Goal: Task Accomplishment & Management: Manage account settings

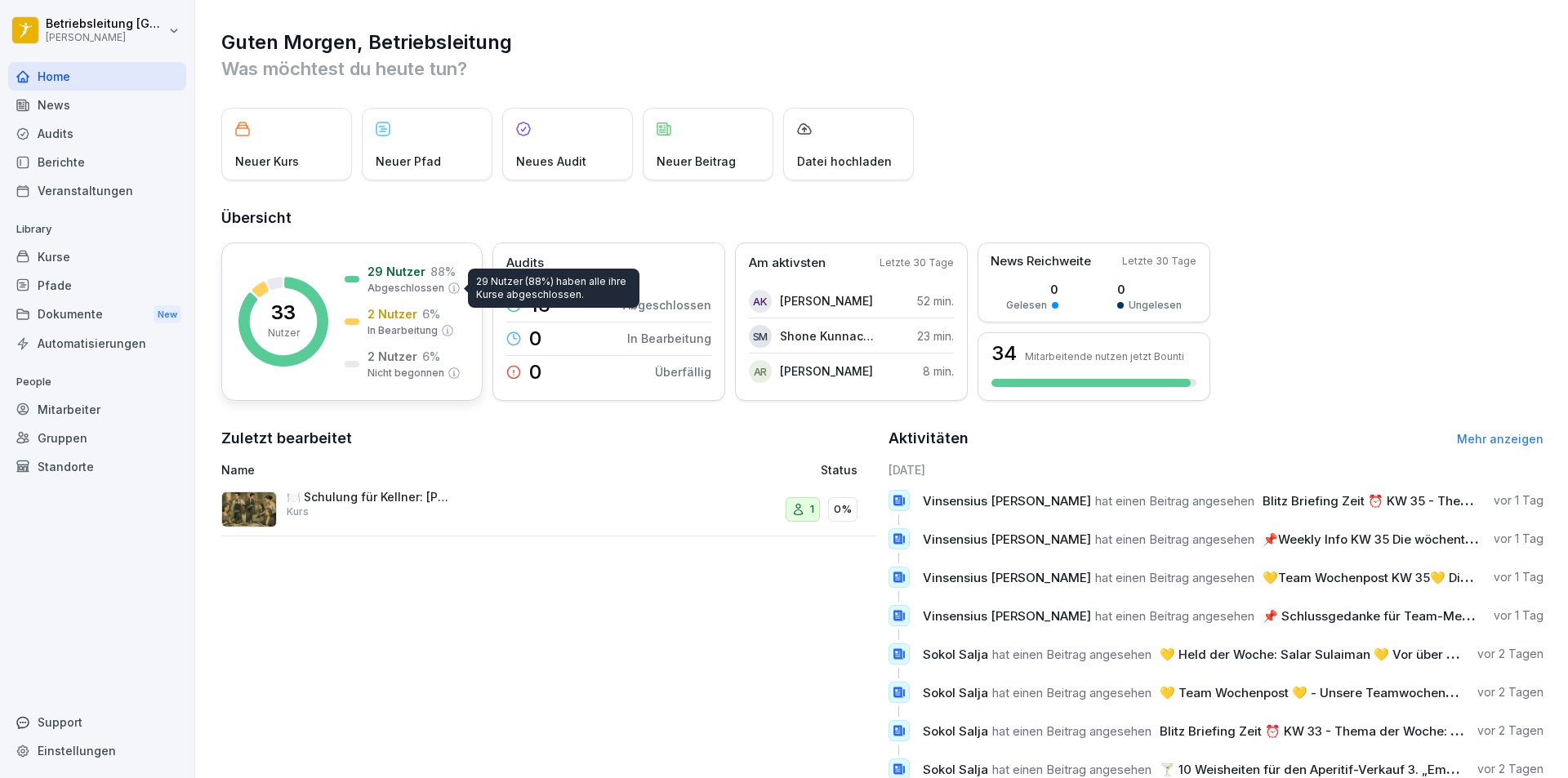
click at [397, 281] on p "Abgeschlossen" at bounding box center [406, 288] width 77 height 15
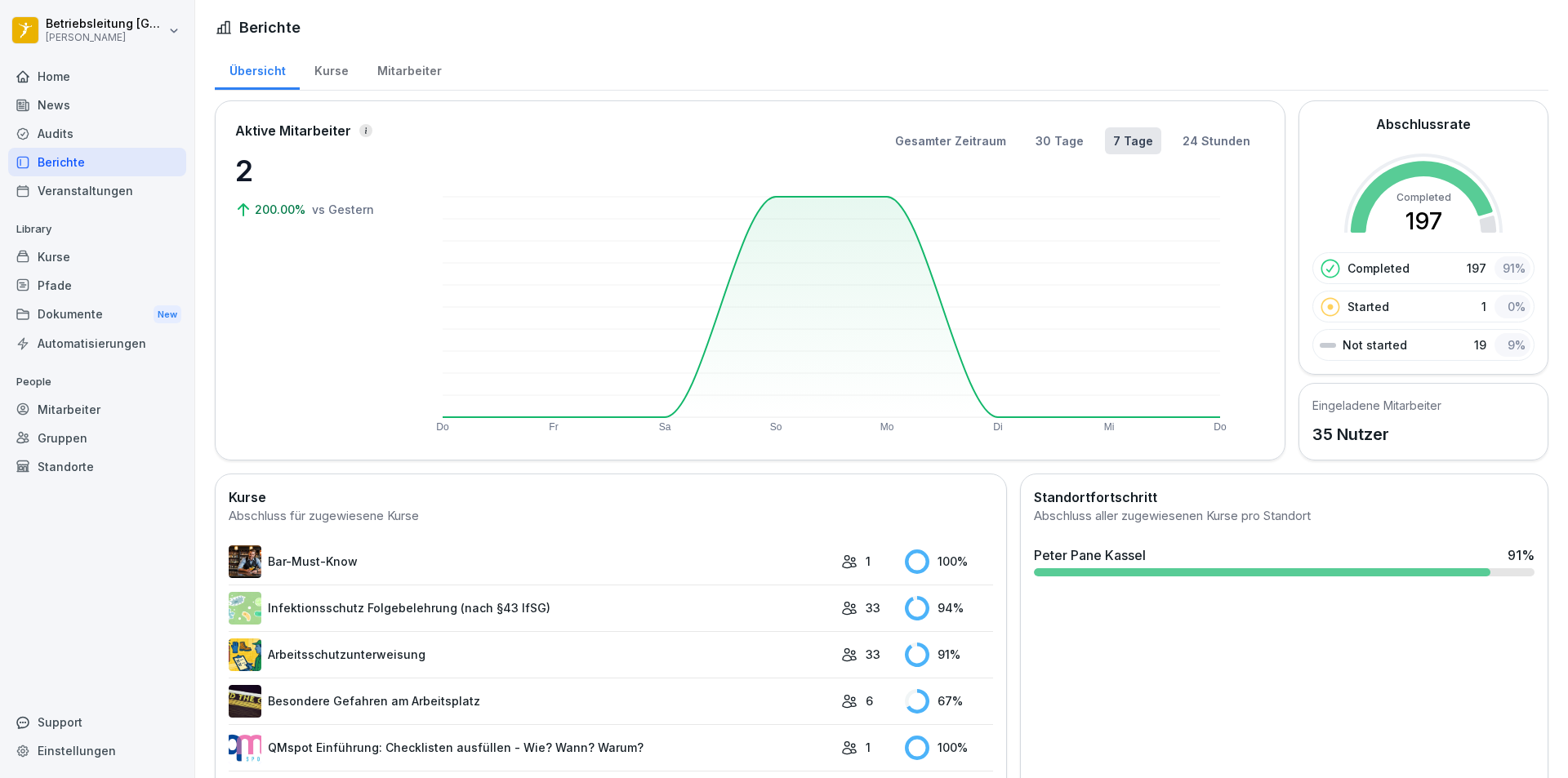
click at [382, 63] on div "Mitarbeiter" at bounding box center [409, 69] width 93 height 42
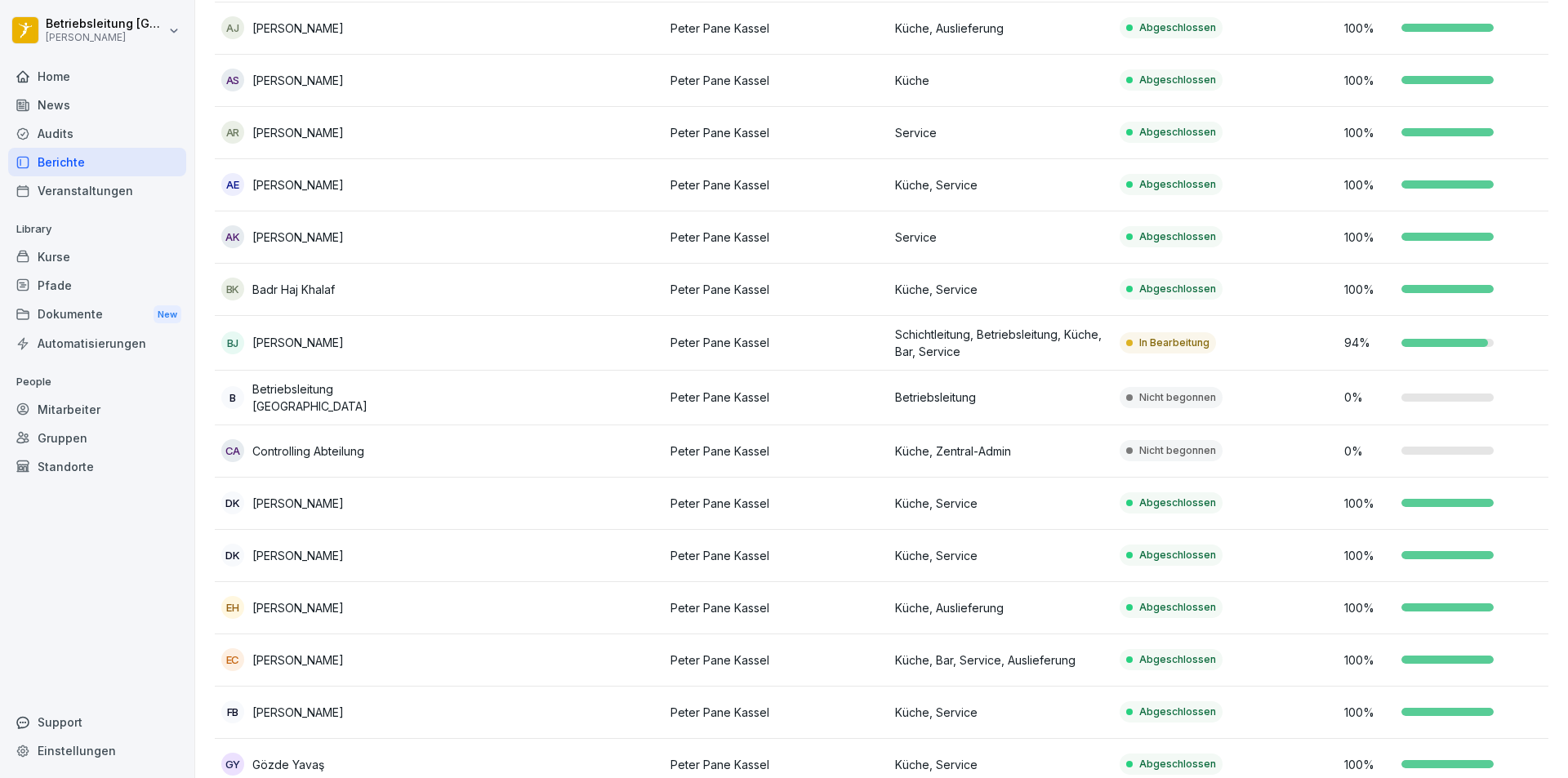
scroll to position [236, 0]
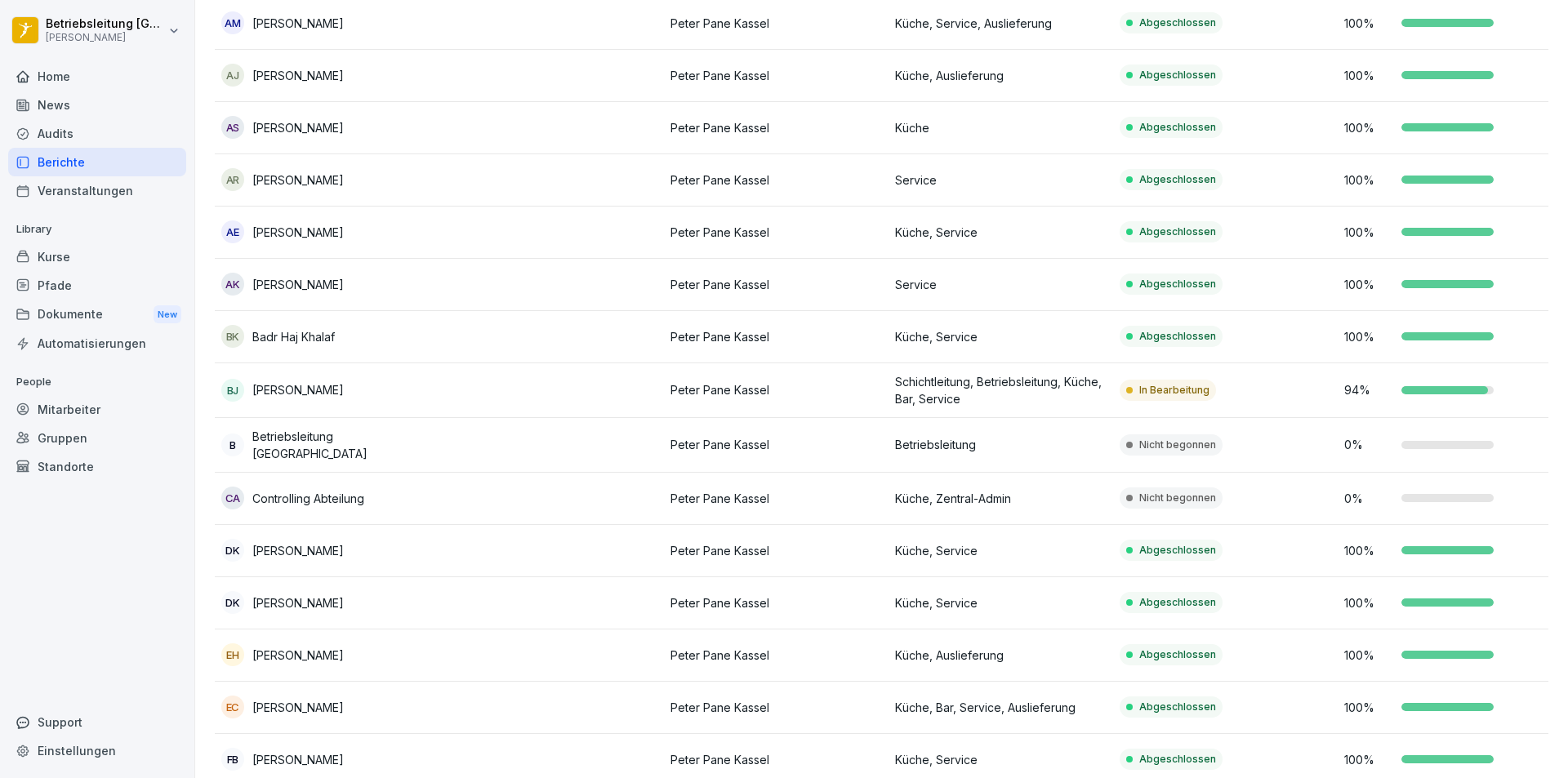
click at [521, 379] on td at bounding box center [552, 390] width 225 height 55
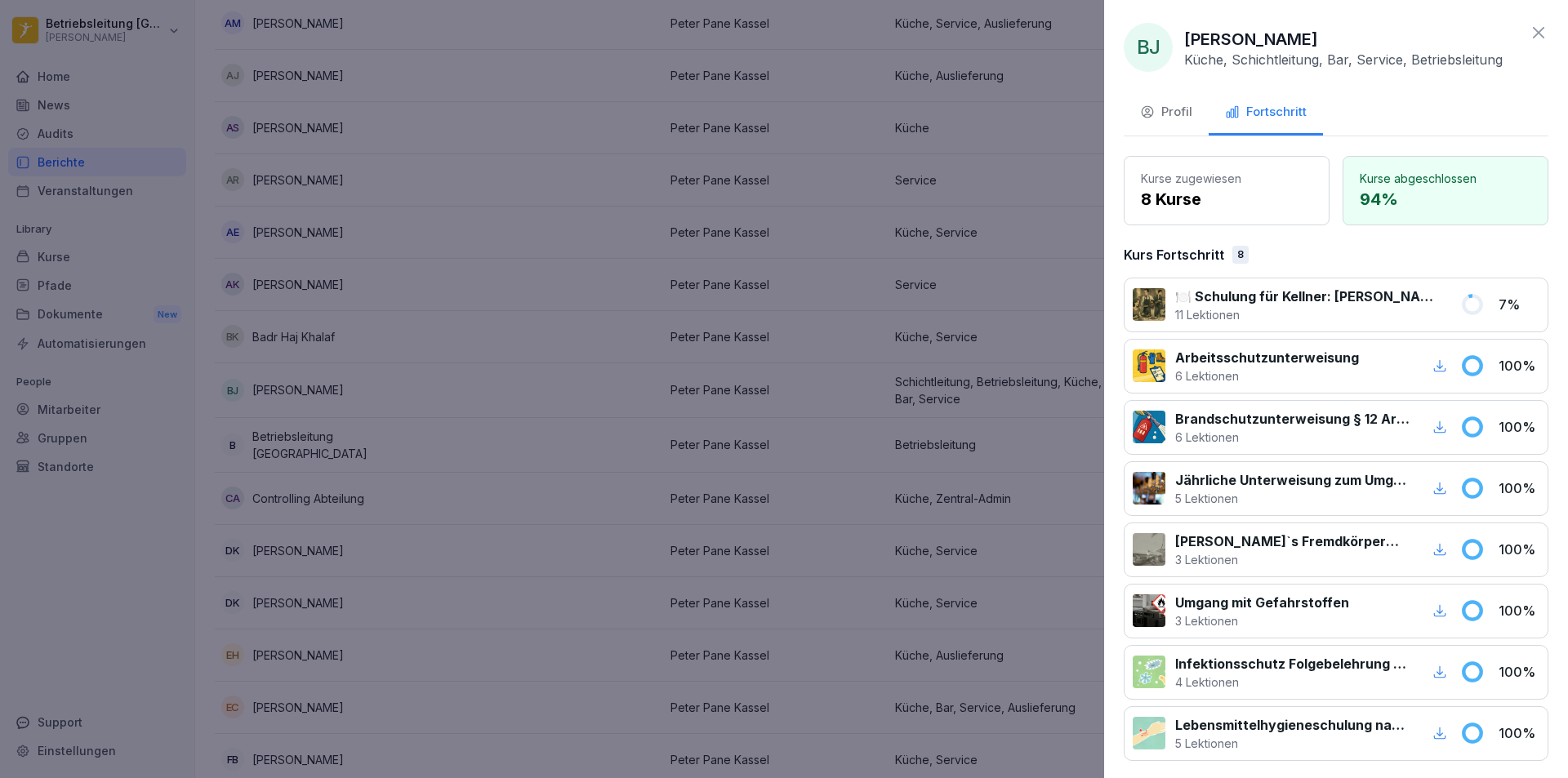
click at [1230, 205] on p "8 Kurse" at bounding box center [1226, 199] width 172 height 24
click at [1175, 108] on div "Profil" at bounding box center [1166, 112] width 52 height 19
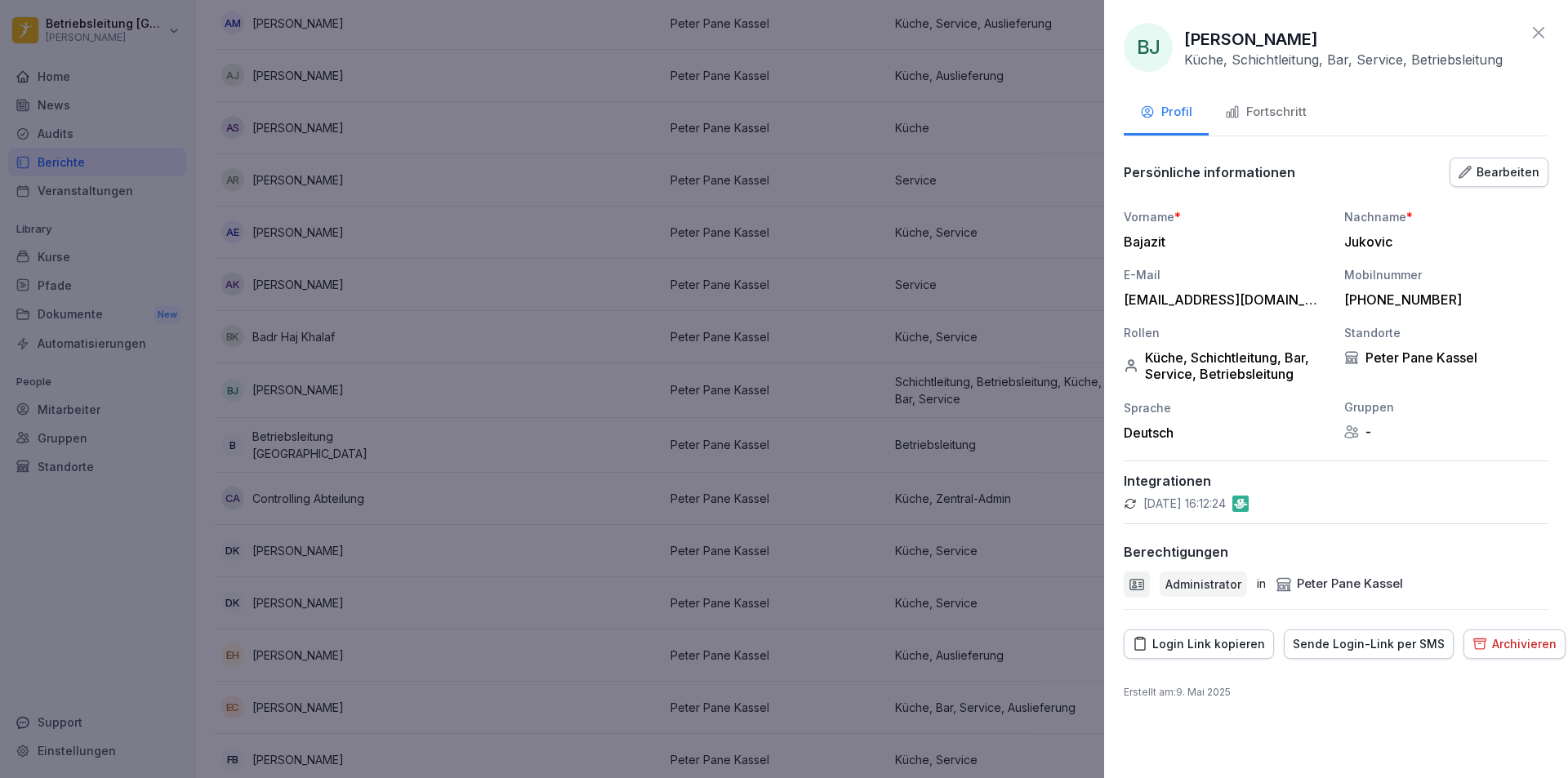
click at [1262, 119] on div "Fortschritt" at bounding box center [1265, 112] width 81 height 19
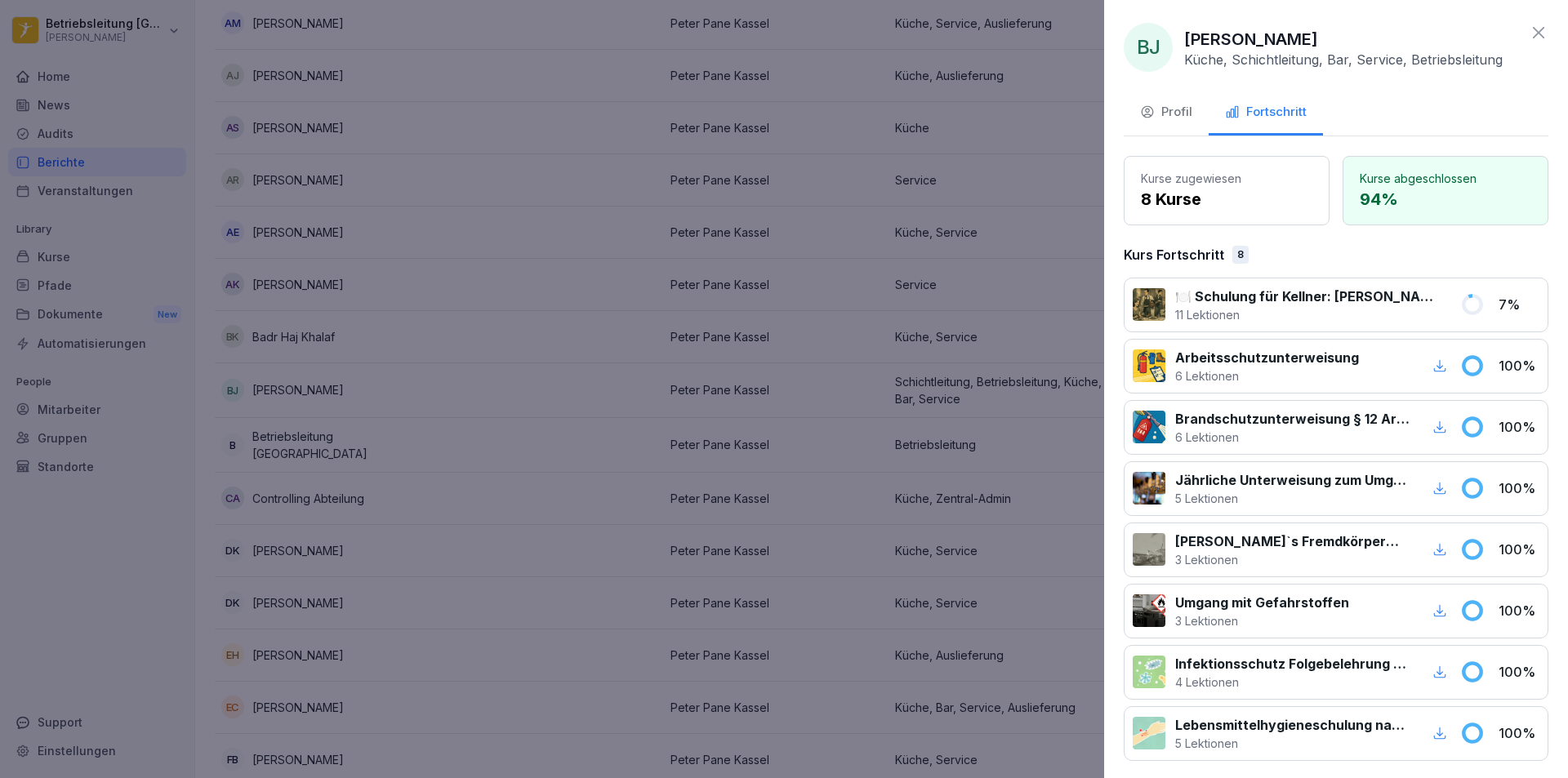
click at [169, 264] on div at bounding box center [784, 389] width 1568 height 778
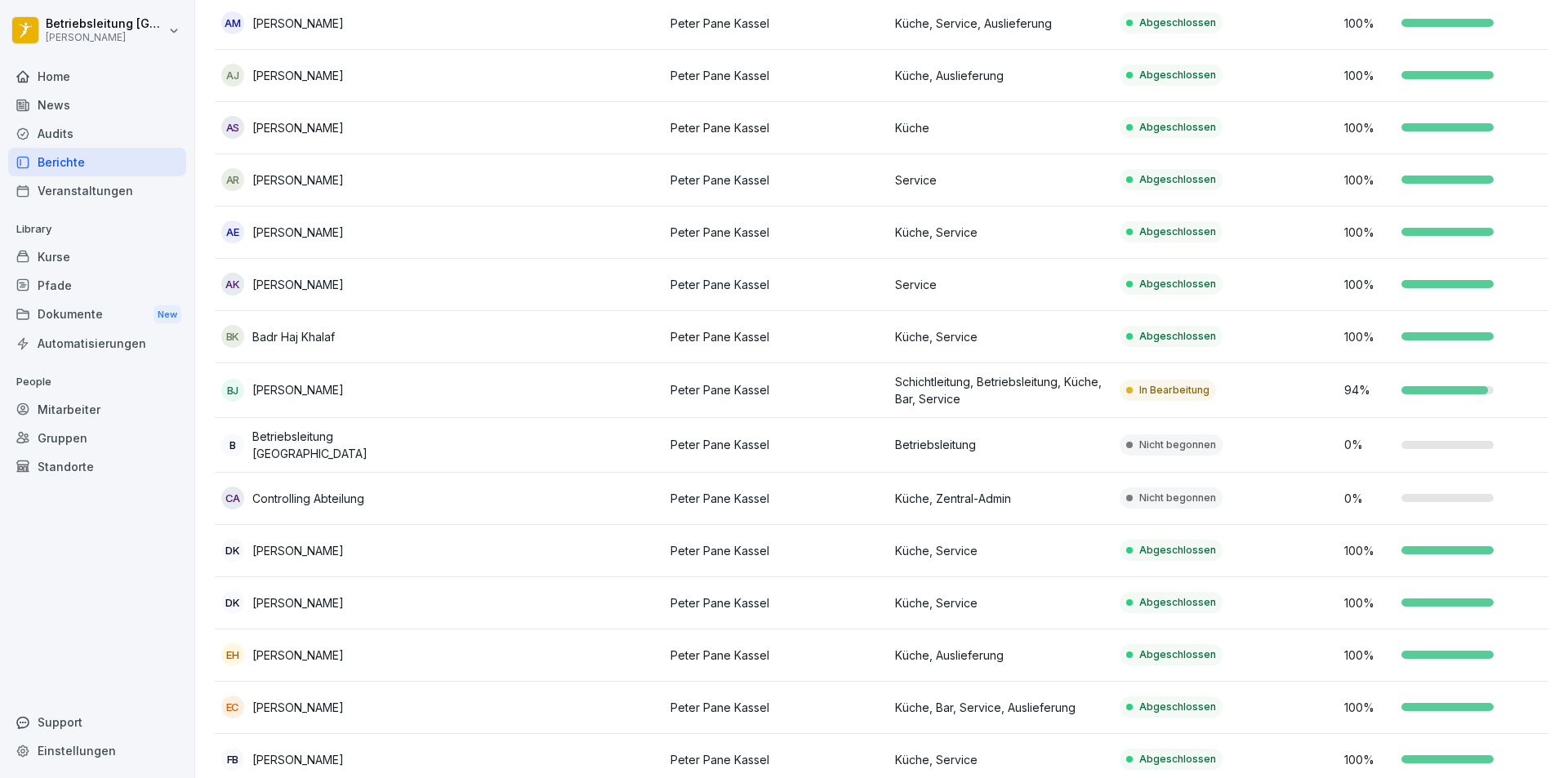
click at [80, 258] on div "Kurse" at bounding box center [97, 257] width 178 height 29
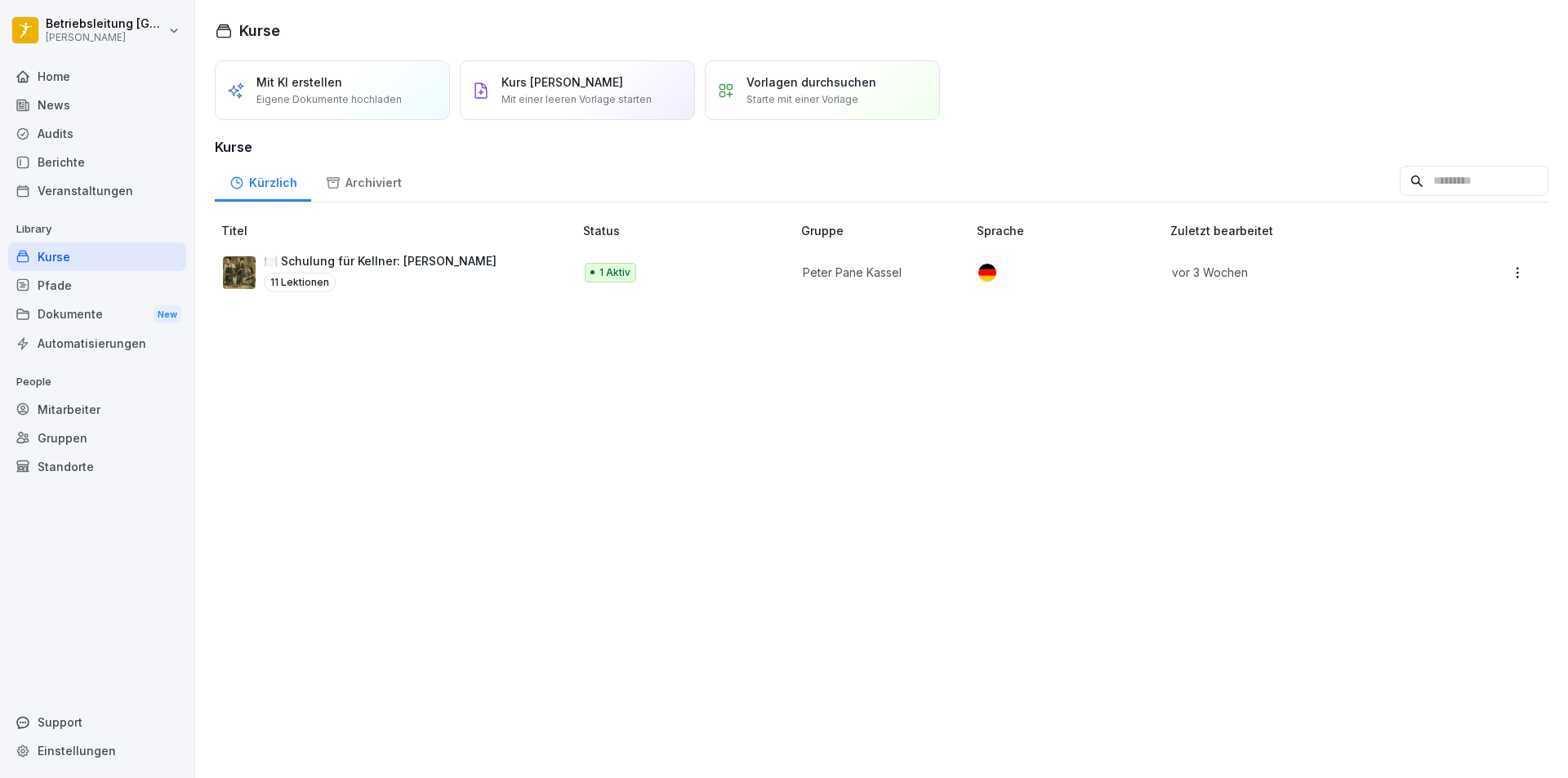
click at [1502, 273] on html "Betriebsleitung [GEOGRAPHIC_DATA][PERSON_NAME] Home News Audits Berichte Verans…" at bounding box center [784, 389] width 1568 height 778
click at [1441, 406] on div "Löschen" at bounding box center [1435, 403] width 158 height 30
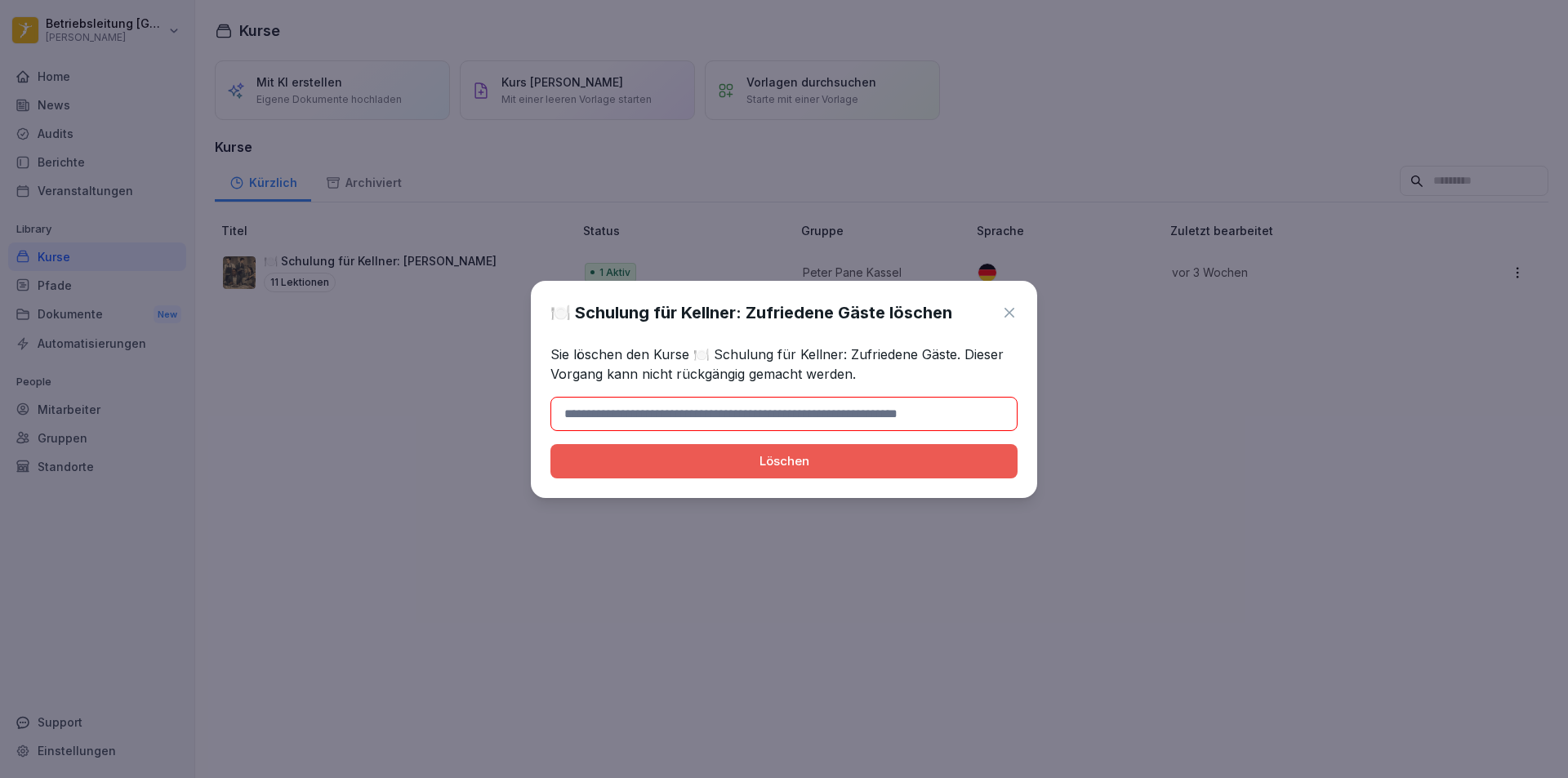
click at [925, 461] on div "Löschen" at bounding box center [784, 461] width 441 height 18
click at [910, 464] on div "Löschen" at bounding box center [784, 461] width 441 height 18
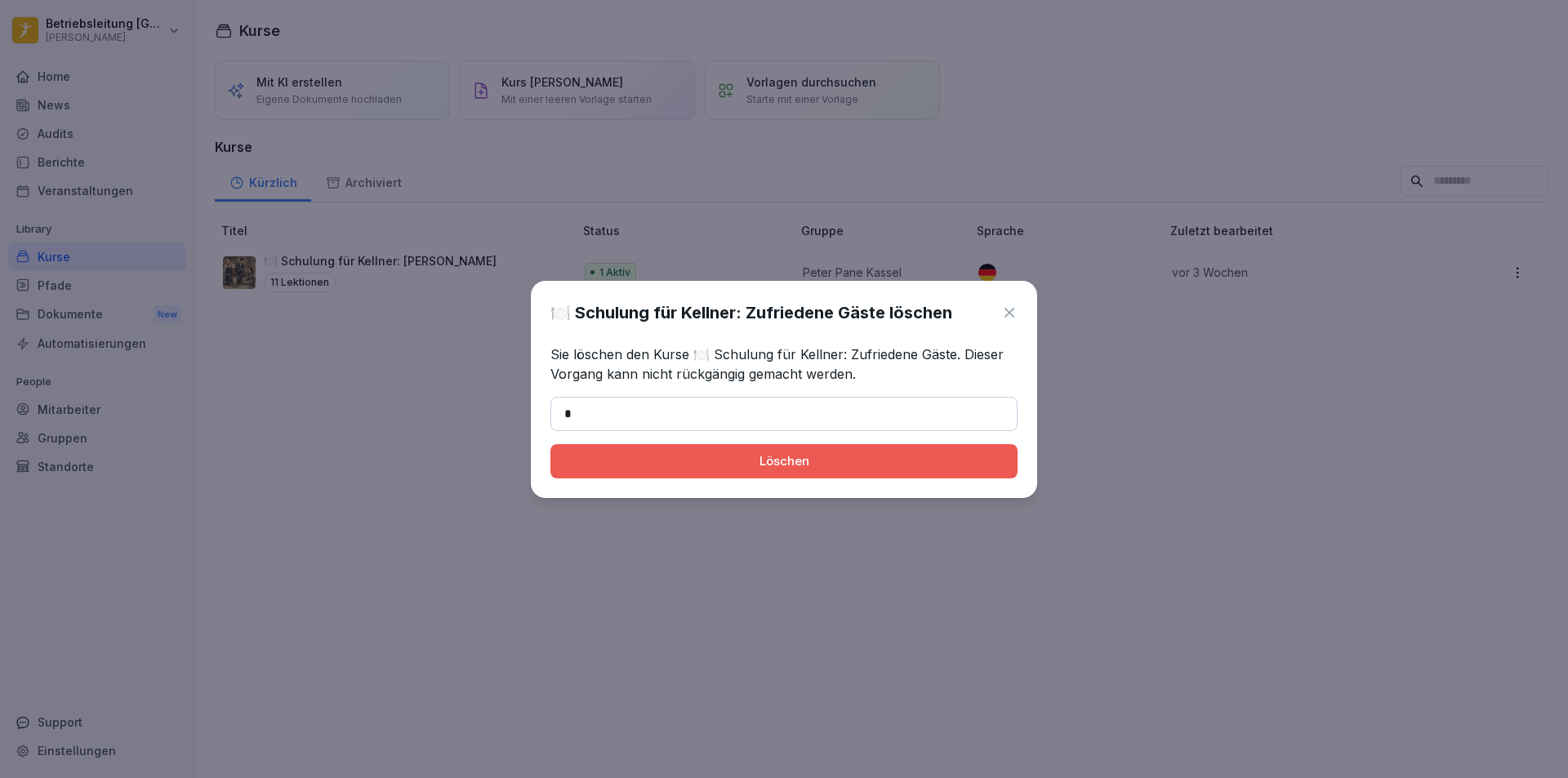
type input "*"
click at [866, 464] on div "Löschen" at bounding box center [784, 461] width 441 height 18
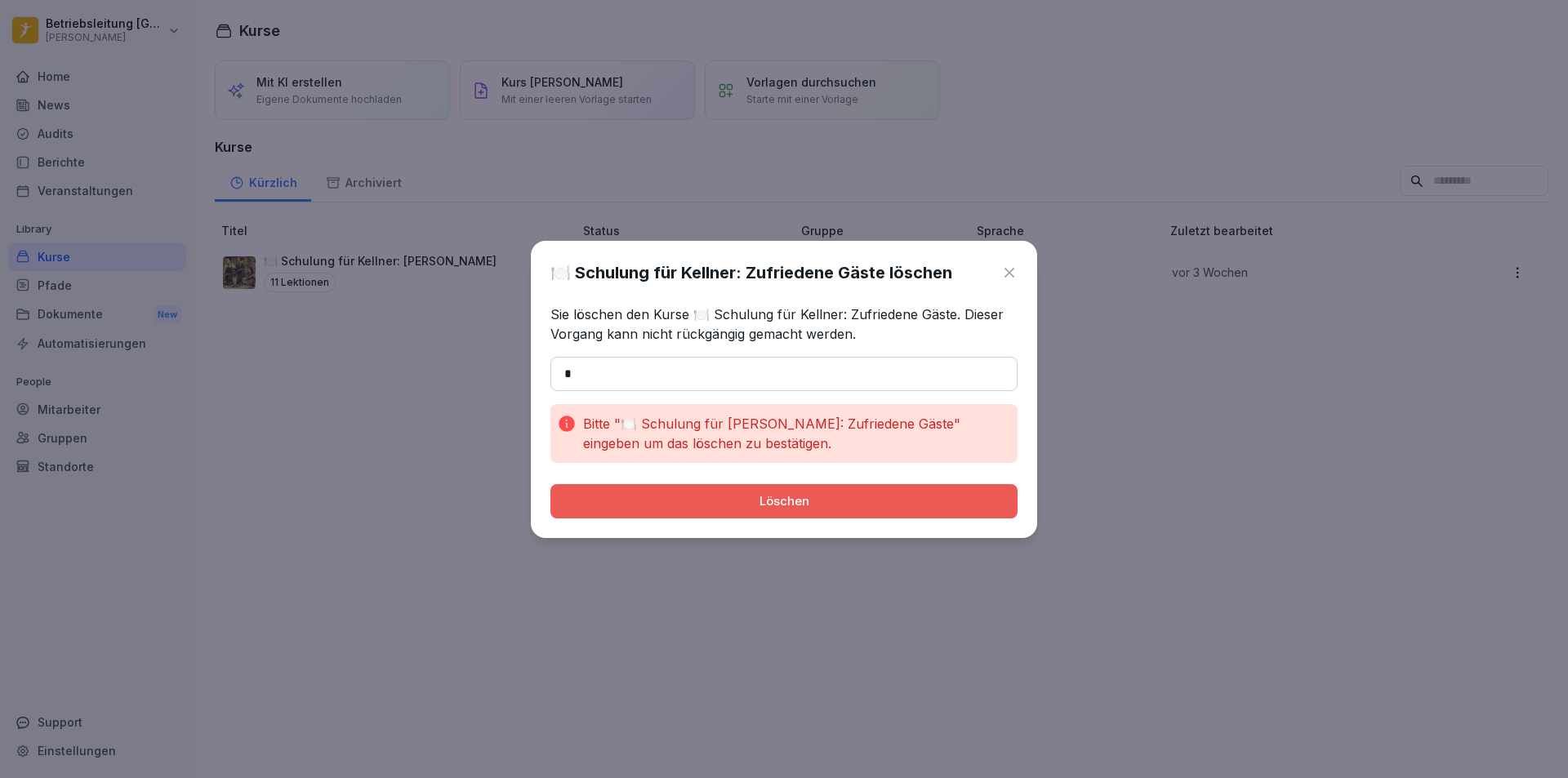
drag, startPoint x: 630, startPoint y: 382, endPoint x: 504, endPoint y: 387, distance: 126.1
click at [504, 387] on body "Betriebsleitung [GEOGRAPHIC_DATA][PERSON_NAME] Home News Audits Berichte Verans…" at bounding box center [784, 389] width 1568 height 778
drag, startPoint x: 710, startPoint y: 313, endPoint x: 688, endPoint y: 313, distance: 22.0
click at [688, 313] on p "Sie löschen den Kurse 🍽️ Schulung für Kellner: Zufriedene Gäste. Dieser Vorgang…" at bounding box center [784, 324] width 467 height 39
copy p "🍽️"
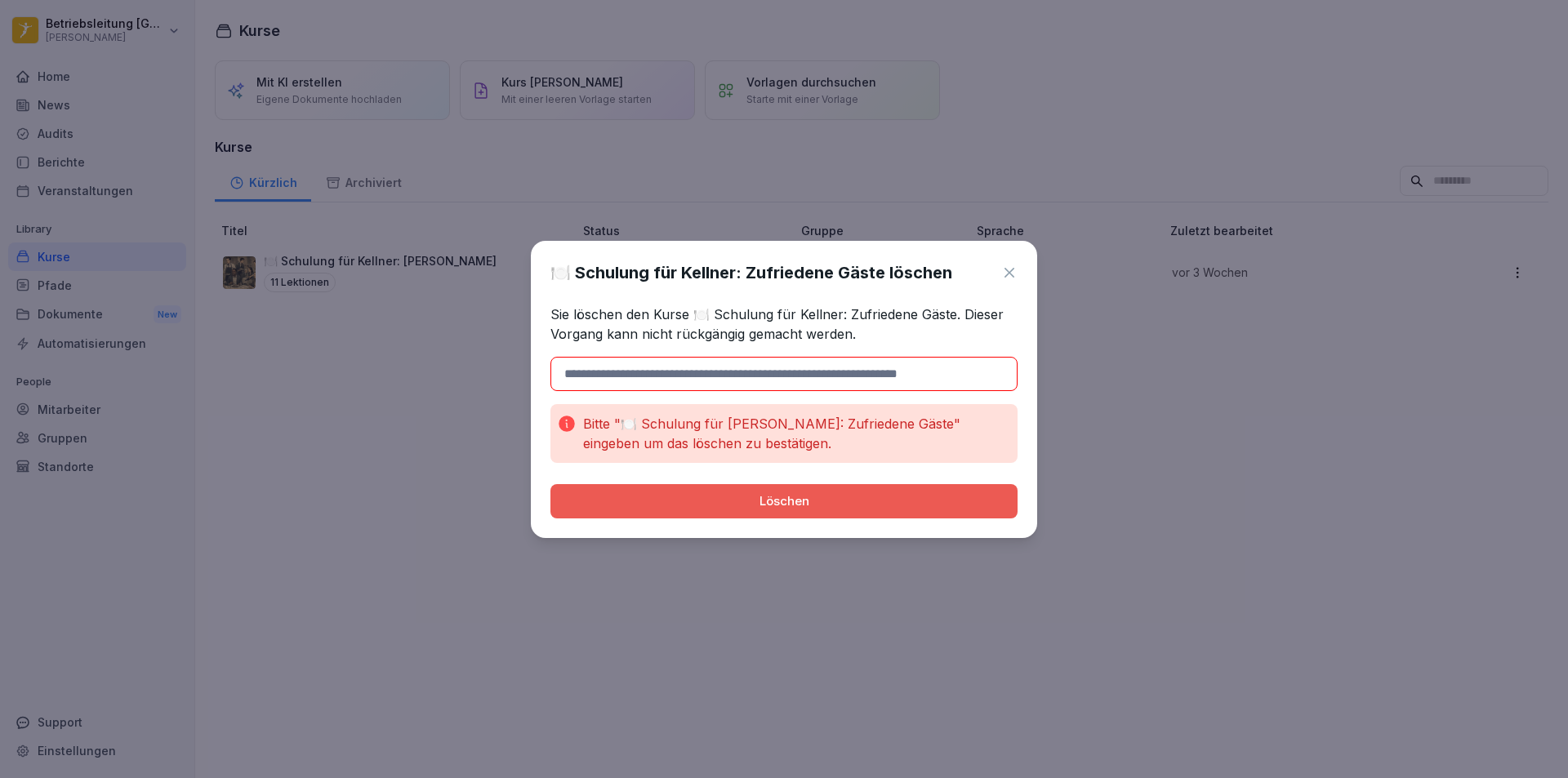
drag, startPoint x: 706, startPoint y: 364, endPoint x: 707, endPoint y: 374, distance: 10.0
click at [707, 373] on input at bounding box center [784, 373] width 467 height 35
paste input "***"
click at [780, 507] on div "Löschen" at bounding box center [784, 501] width 441 height 18
click at [760, 502] on div "Löschen" at bounding box center [784, 501] width 441 height 18
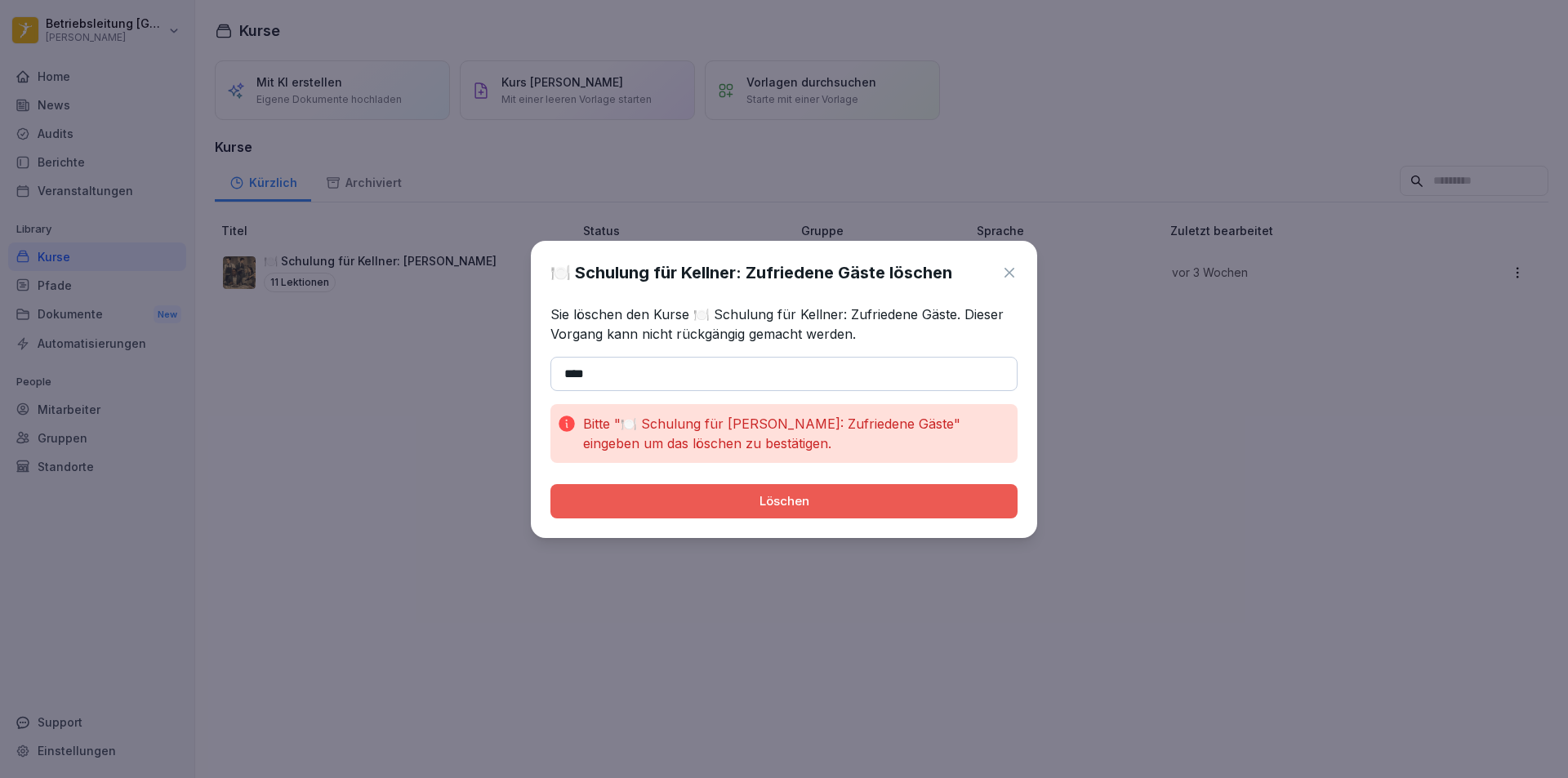
click at [566, 419] on icon at bounding box center [566, 423] width 16 height 16
click at [734, 493] on div "Löschen" at bounding box center [784, 501] width 441 height 18
click at [568, 368] on input "***" at bounding box center [784, 373] width 467 height 35
type input "***"
click at [704, 504] on div "Löschen" at bounding box center [784, 501] width 441 height 18
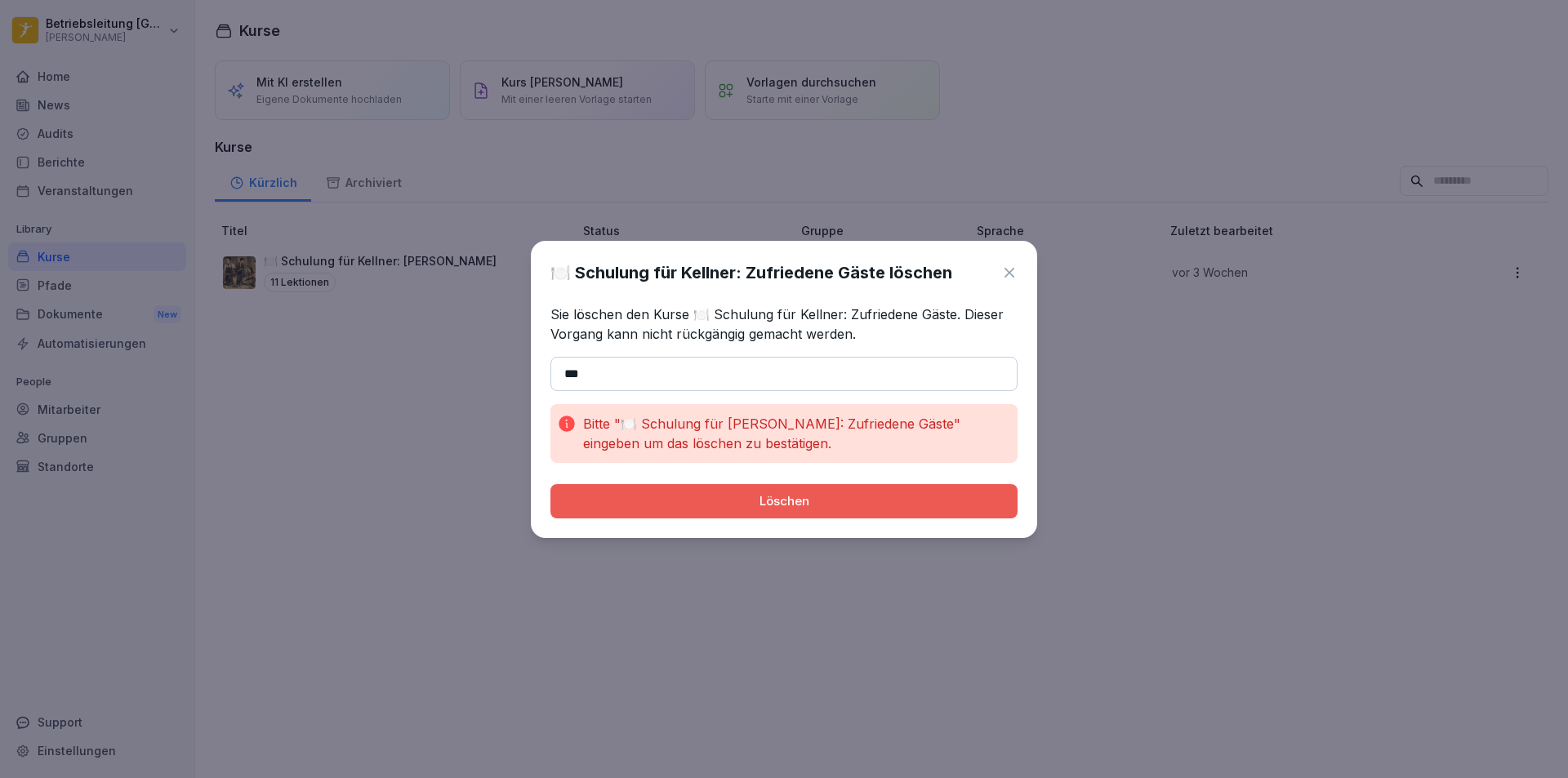
click at [801, 506] on div "Löschen" at bounding box center [784, 501] width 441 height 18
click at [683, 382] on input "***" at bounding box center [784, 373] width 467 height 35
click at [750, 496] on div "Löschen" at bounding box center [784, 501] width 441 height 18
click at [551, 484] on button "Löschen" at bounding box center [784, 501] width 467 height 35
click at [750, 496] on div "Löschen" at bounding box center [784, 501] width 441 height 18
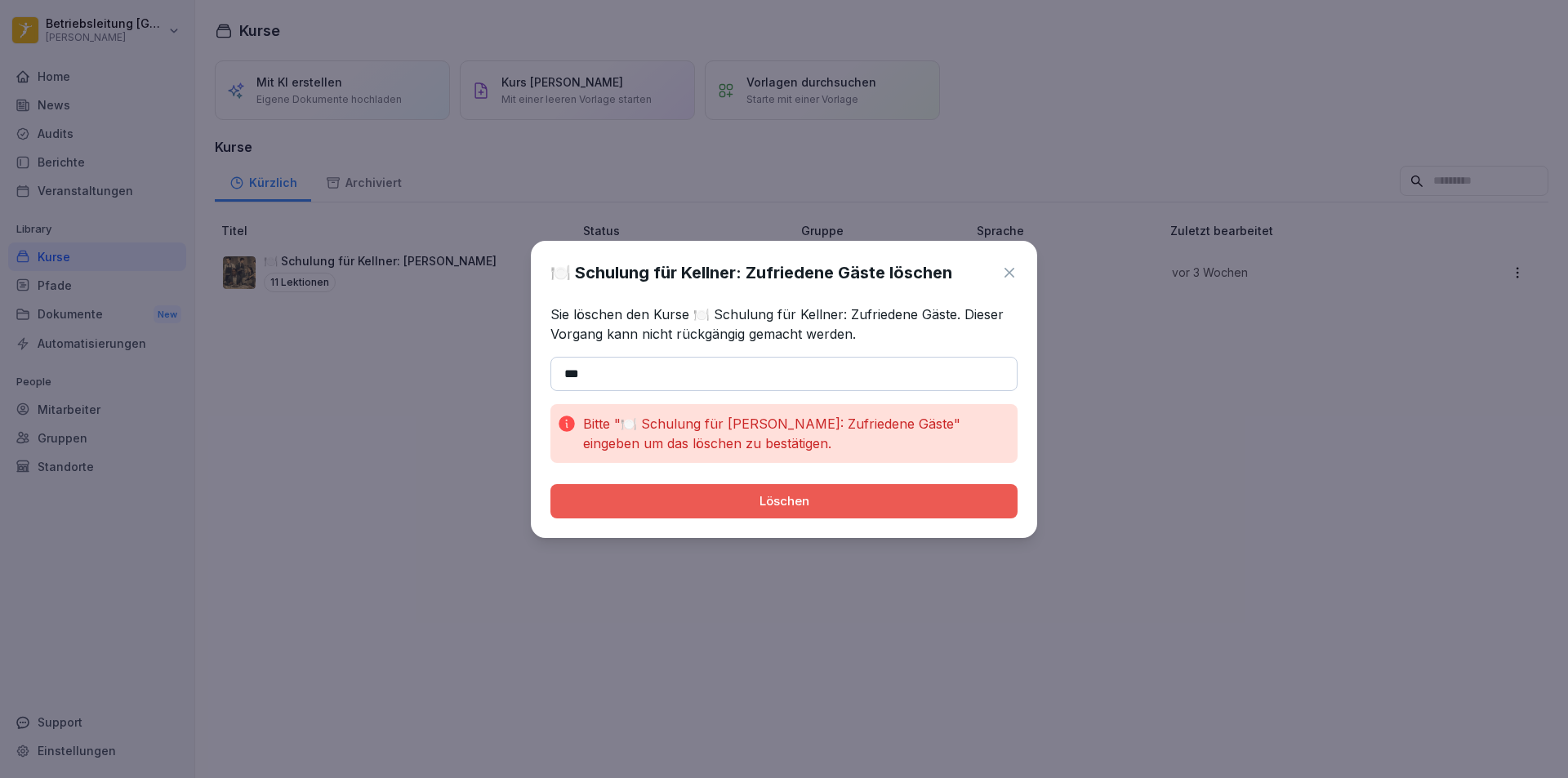
click at [1013, 273] on icon at bounding box center [1009, 271] width 16 height 16
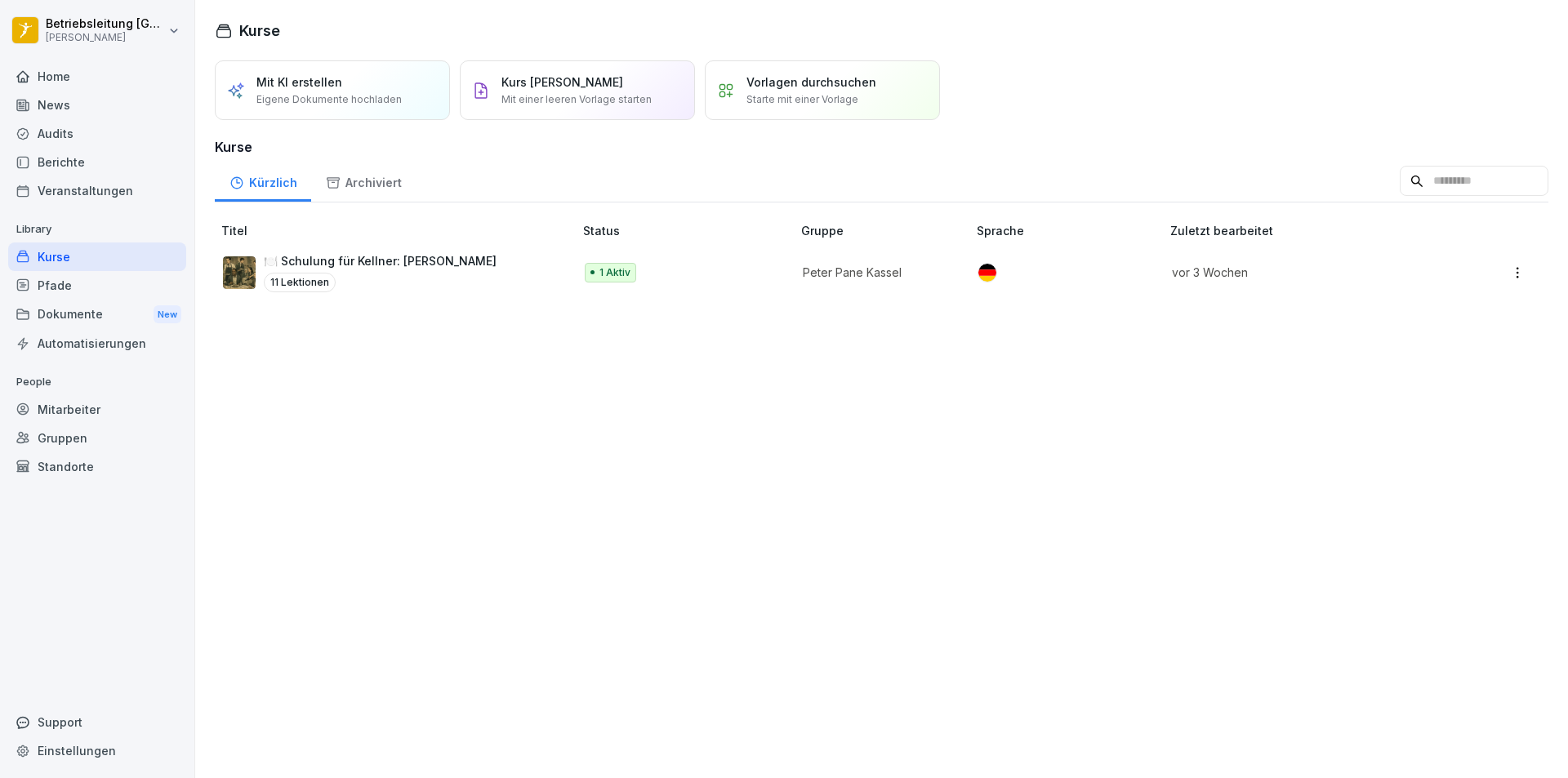
click at [1502, 273] on html "Betriebsleitung [GEOGRAPHIC_DATA][PERSON_NAME] Home News Audits Berichte Verans…" at bounding box center [784, 389] width 1568 height 778
click at [1437, 376] on div "Archivieren" at bounding box center [1417, 372] width 62 height 17
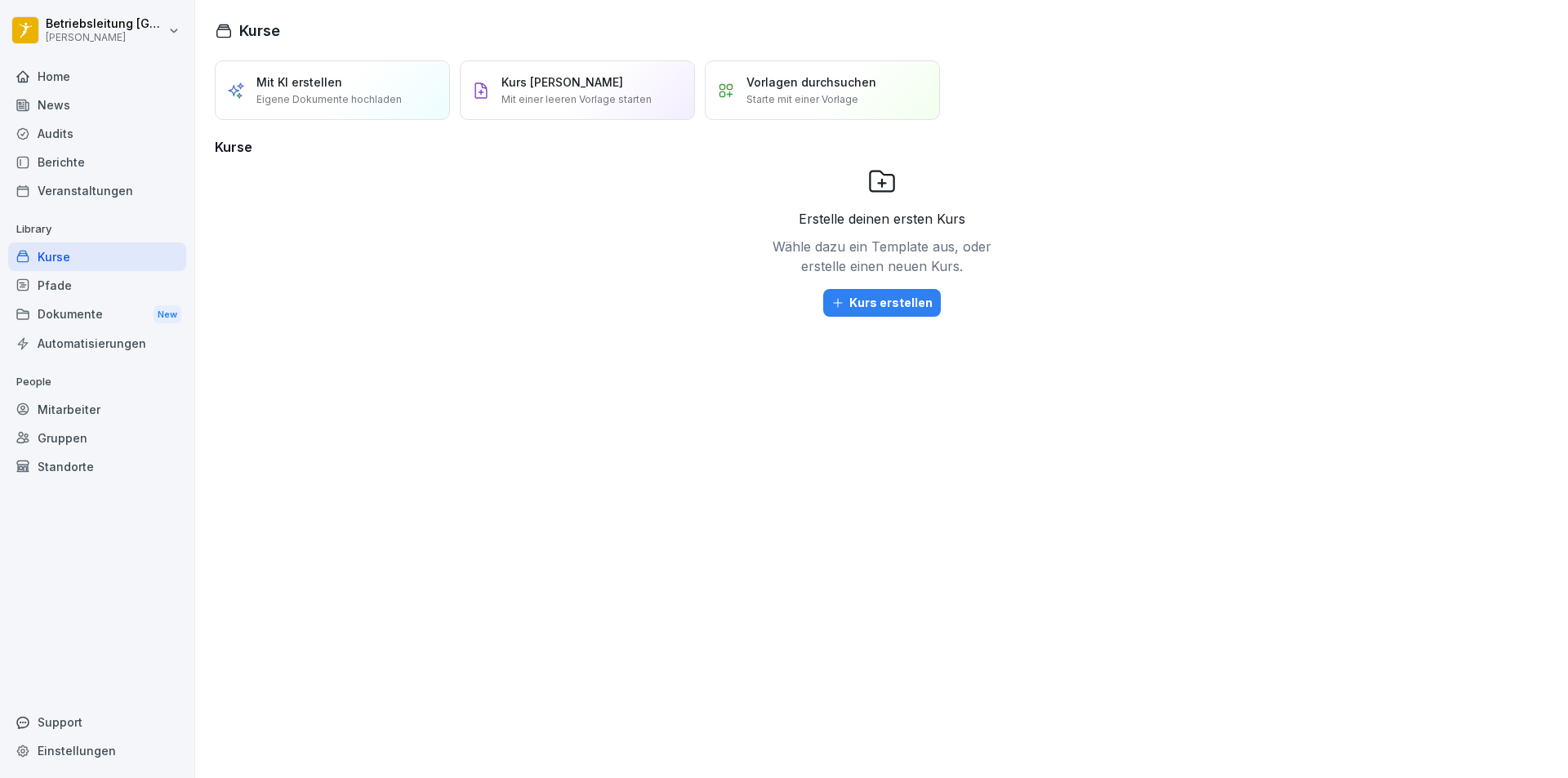
click at [74, 79] on div "Home" at bounding box center [97, 76] width 178 height 29
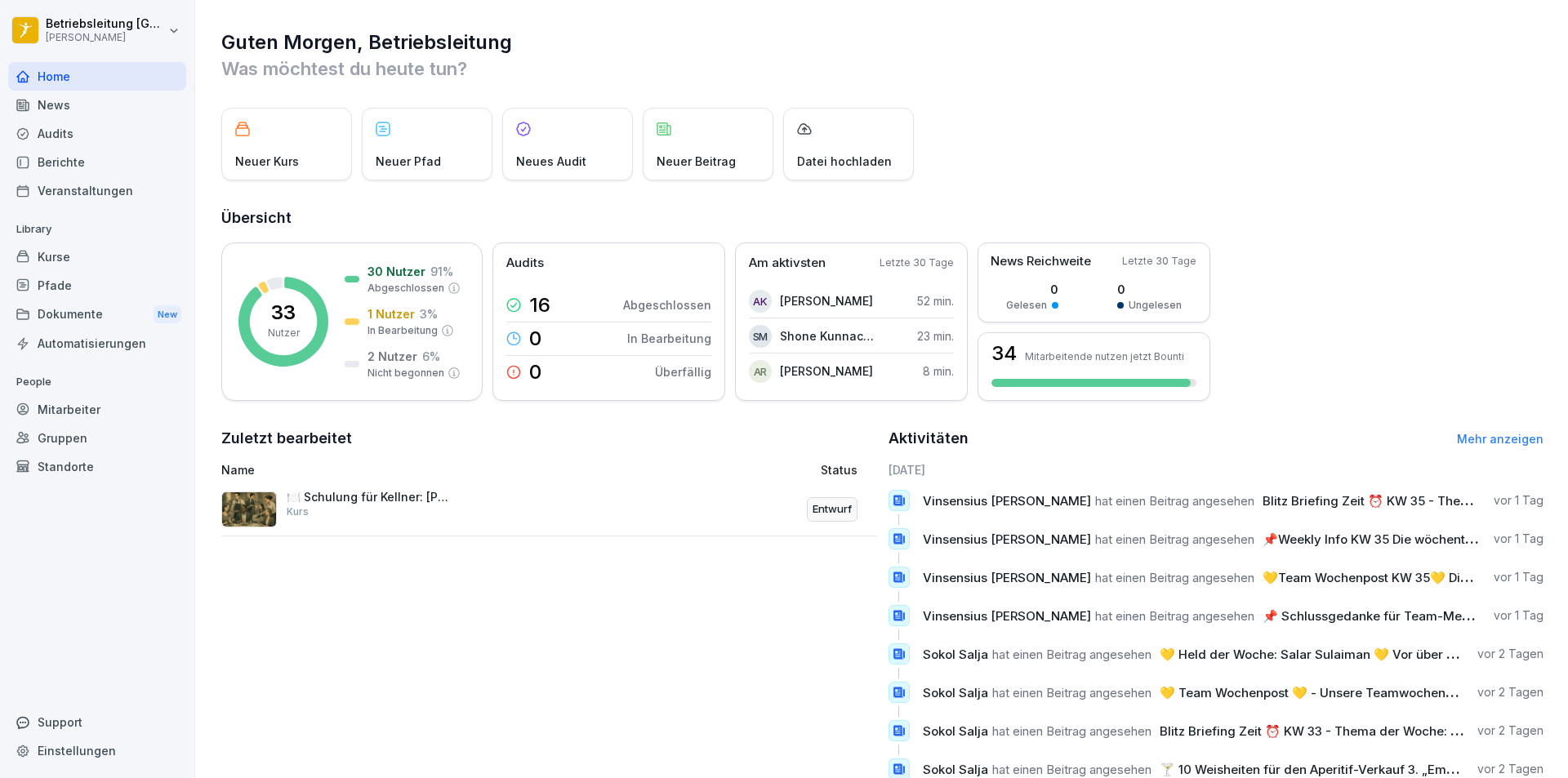
click at [103, 112] on div "News" at bounding box center [97, 104] width 178 height 29
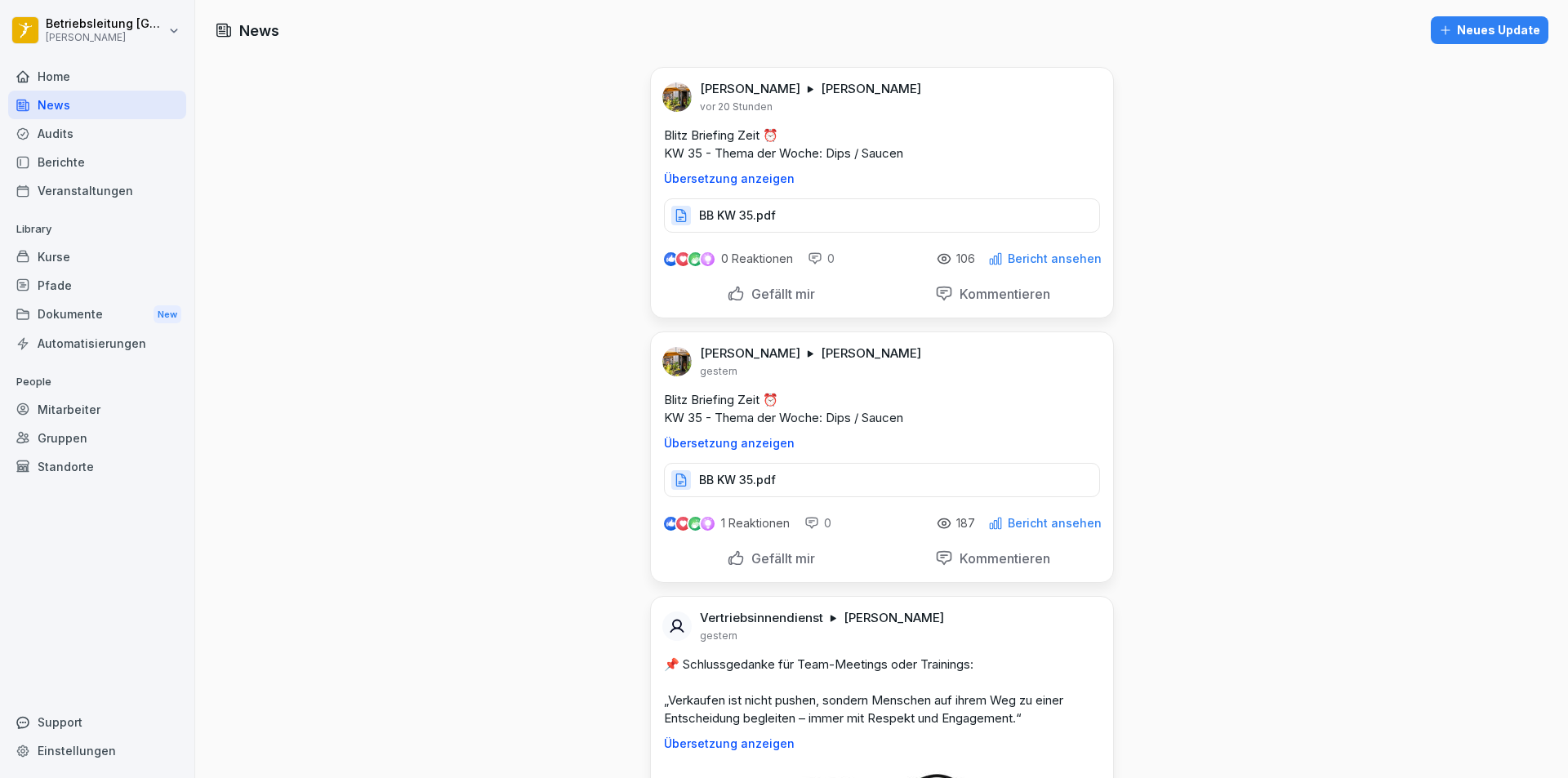
click at [805, 209] on div "BB KW 35.pdf" at bounding box center [881, 215] width 436 height 35
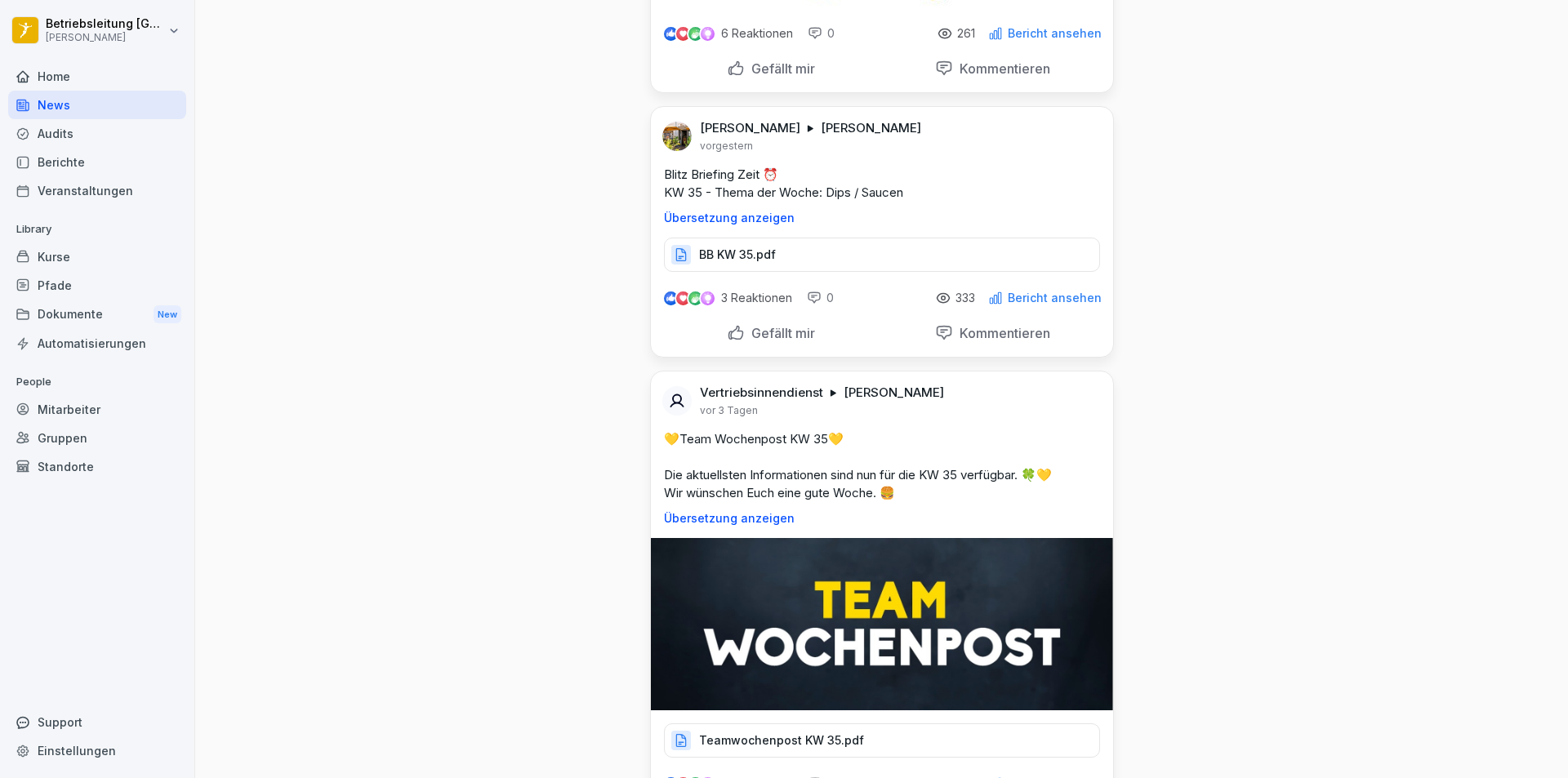
scroll to position [1306, 0]
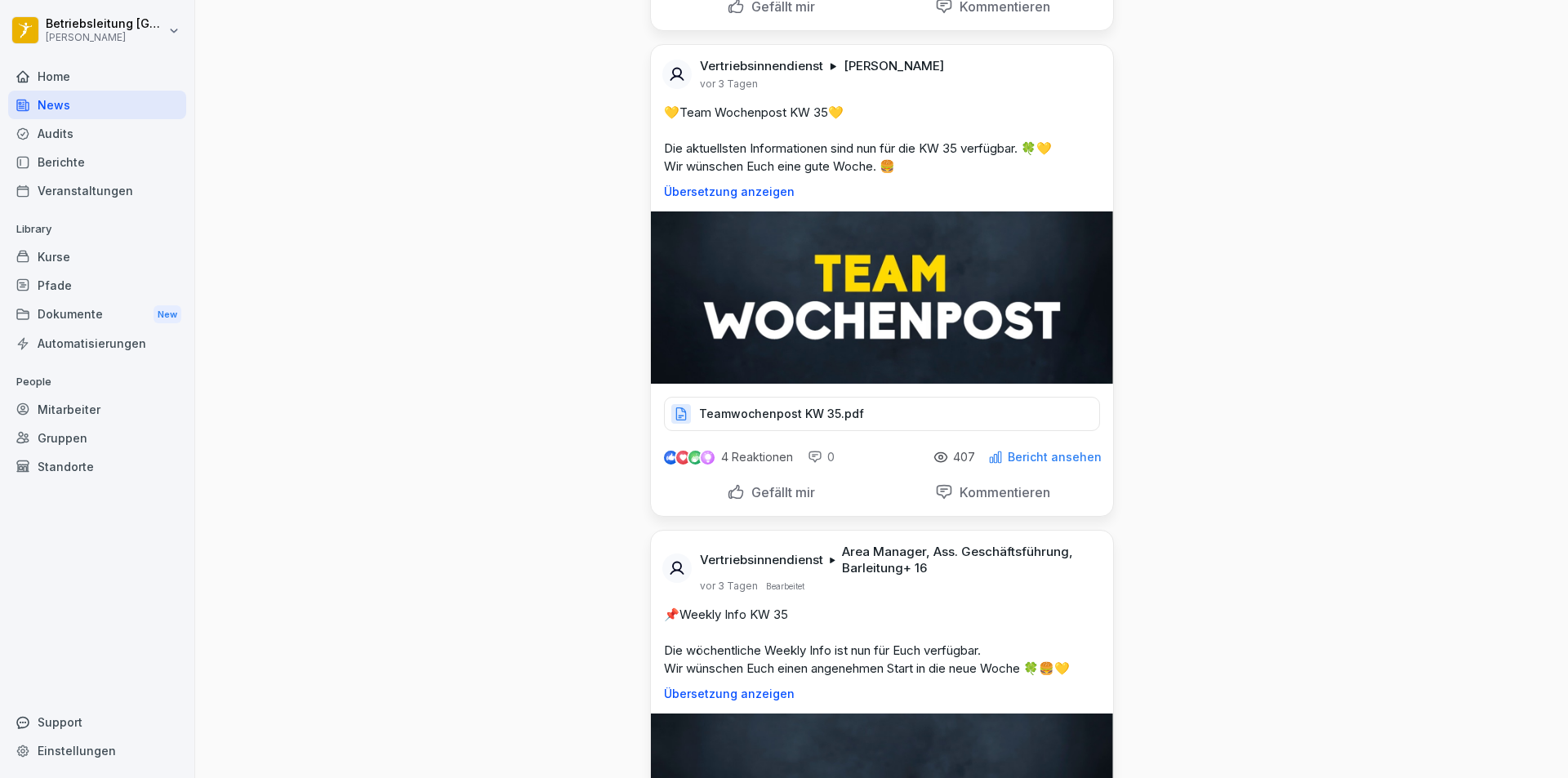
click at [846, 420] on p "Teamwochenpost KW 35.pdf" at bounding box center [781, 413] width 165 height 16
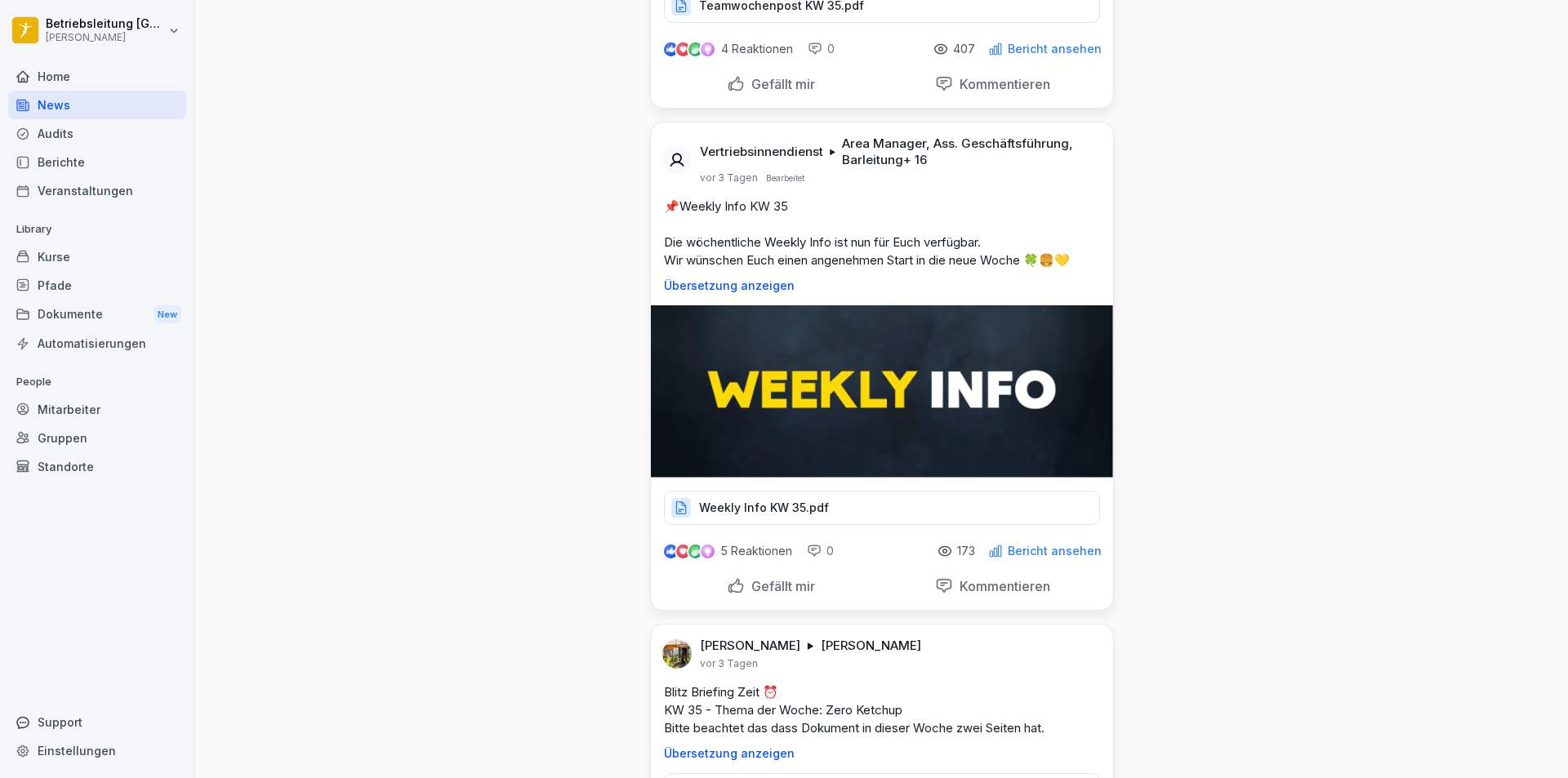
click at [948, 512] on div "Weekly Info KW 35.pdf" at bounding box center [881, 507] width 436 height 35
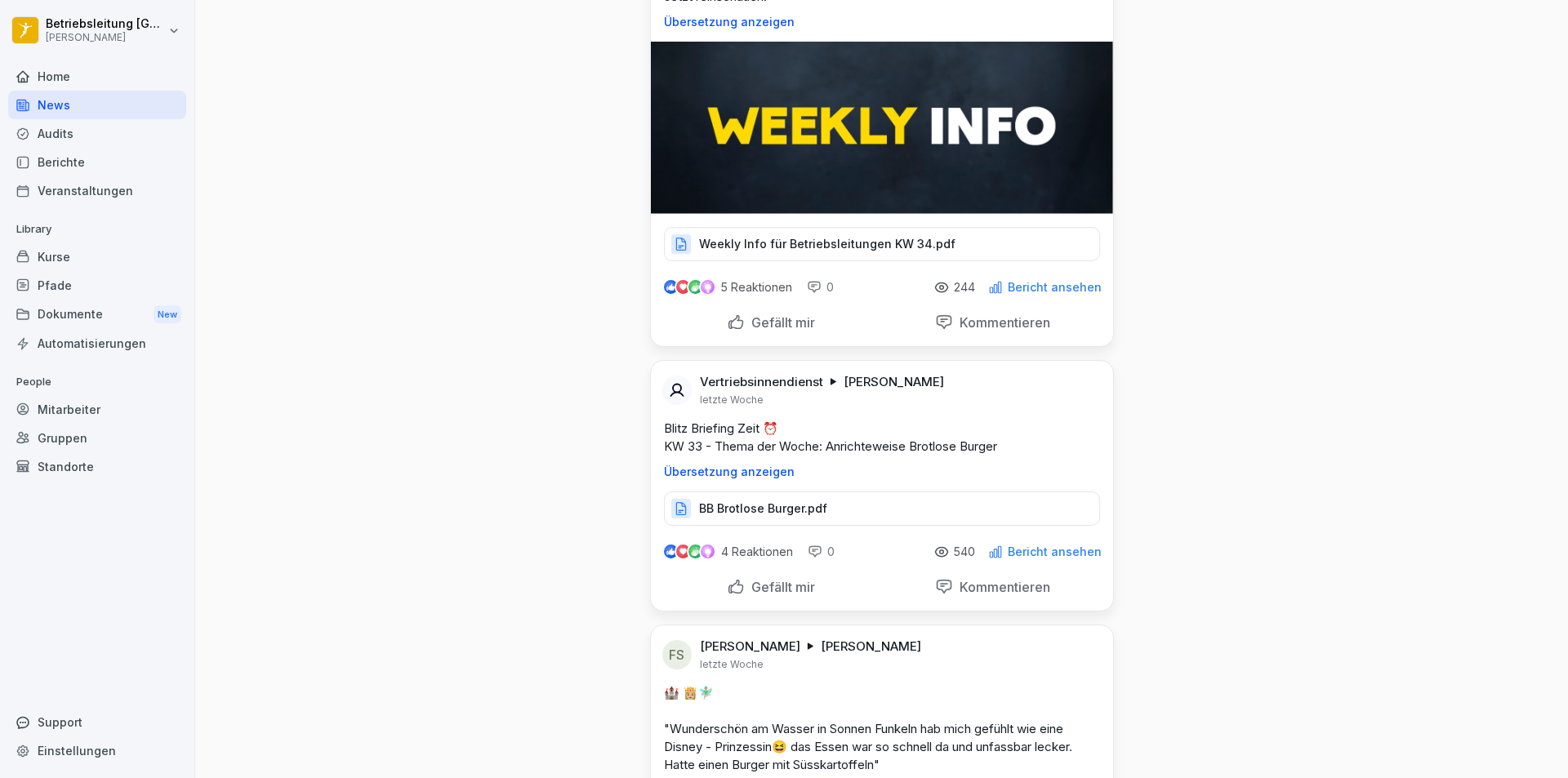
scroll to position [8162, 0]
